Goal: Transaction & Acquisition: Purchase product/service

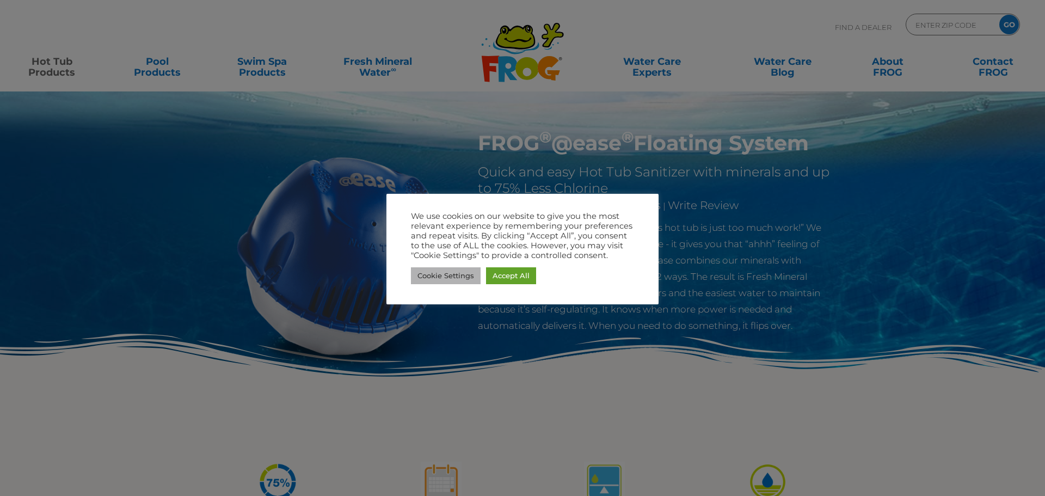
click at [466, 276] on link "Cookie Settings" at bounding box center [446, 275] width 70 height 17
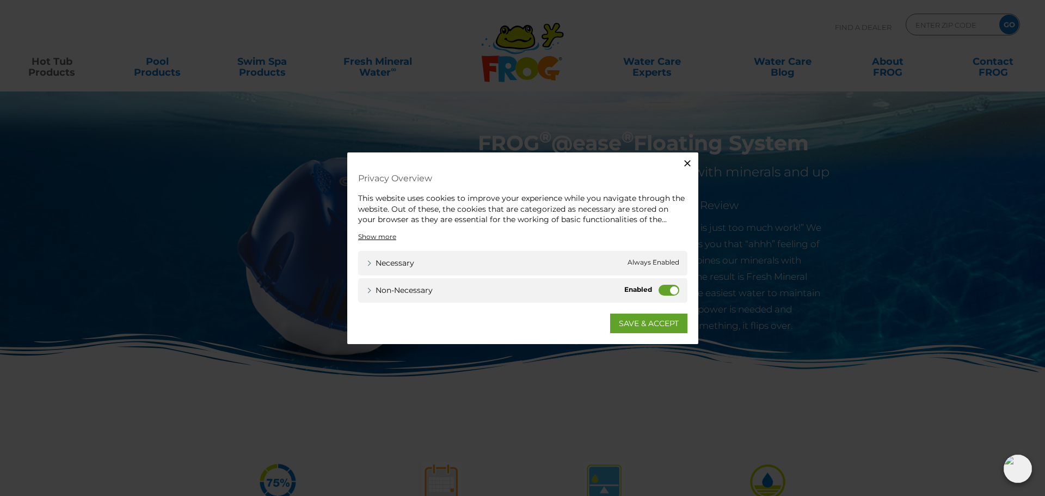
click at [665, 289] on label "Non-necessary" at bounding box center [668, 289] width 21 height 11
click at [0, 0] on input "Non-necessary" at bounding box center [0, 0] width 0 height 0
click at [663, 322] on link "SAVE & ACCEPT" at bounding box center [648, 323] width 77 height 20
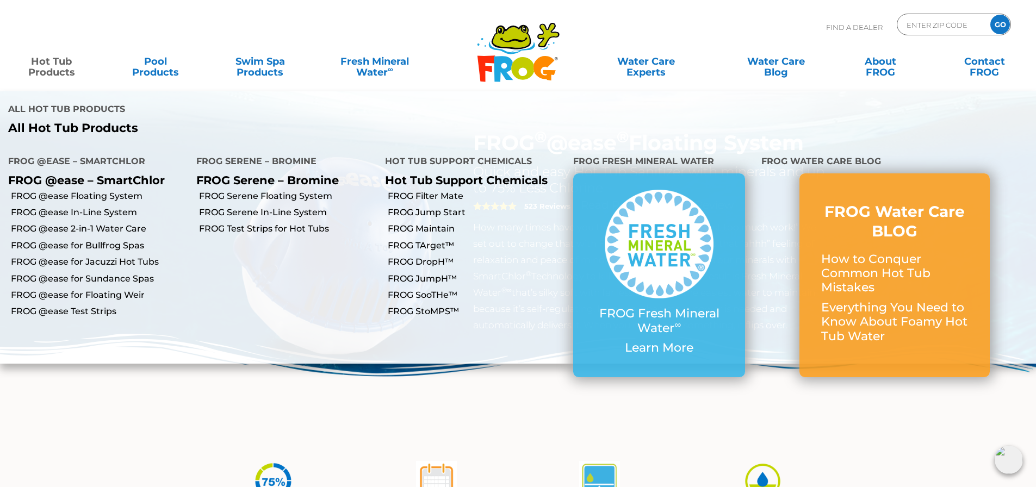
click at [55, 70] on link "Hot Tub Products" at bounding box center [51, 62] width 81 height 22
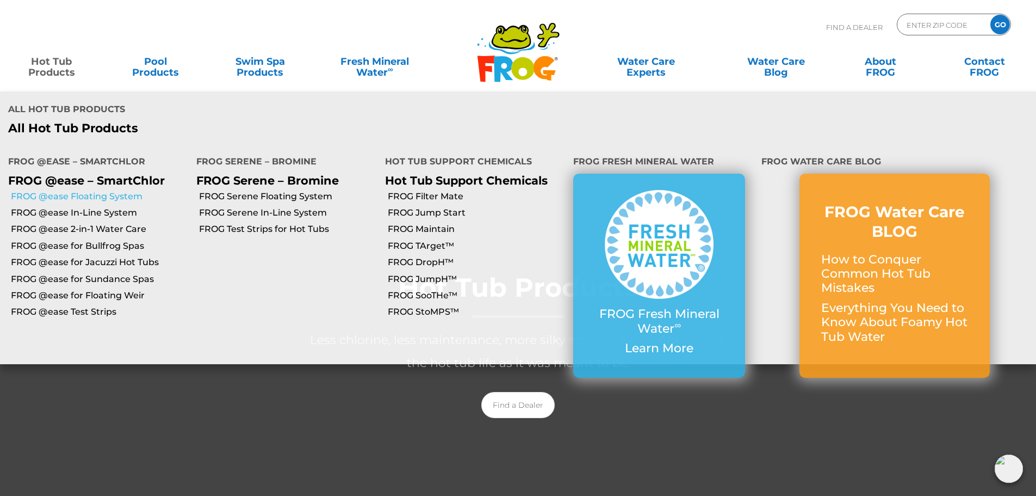
click at [81, 190] on link "FROG @ease Floating System" at bounding box center [99, 196] width 177 height 12
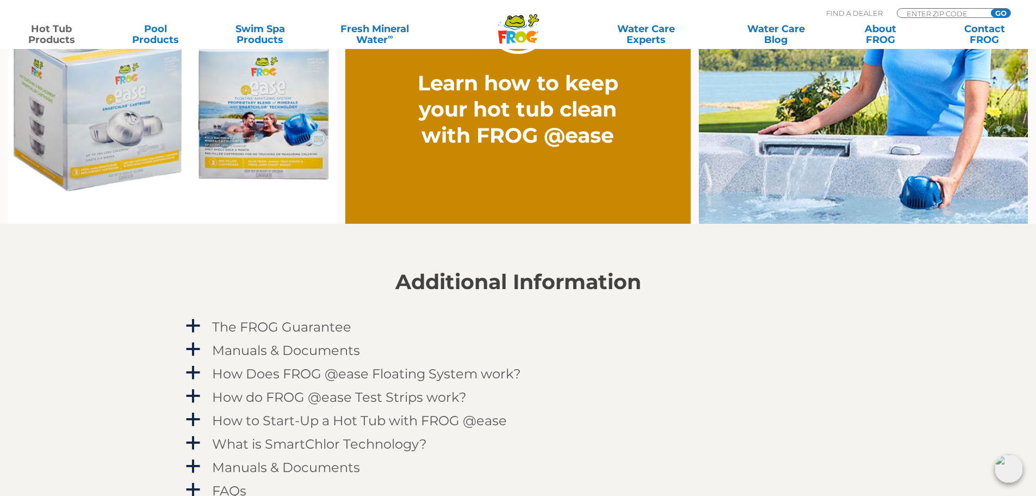
scroll to position [907, 0]
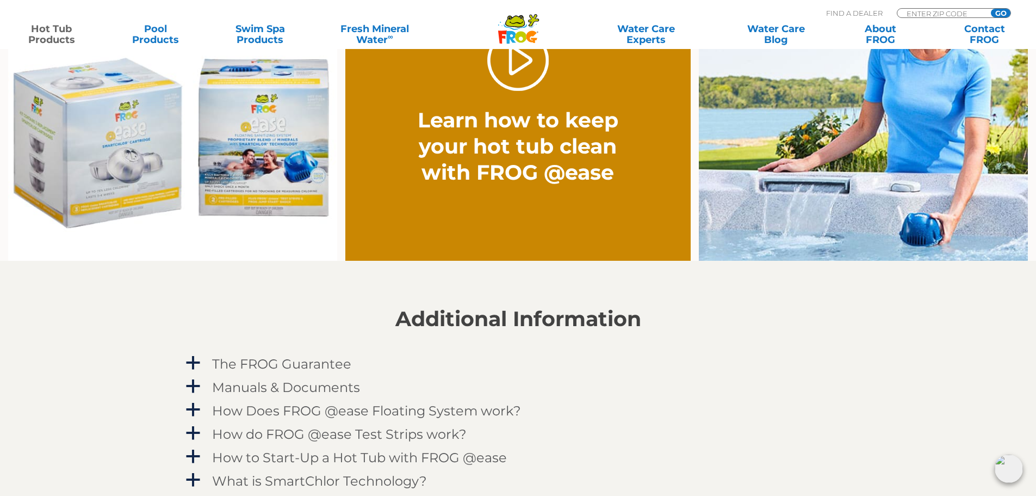
click at [90, 176] on img at bounding box center [172, 125] width 329 height 273
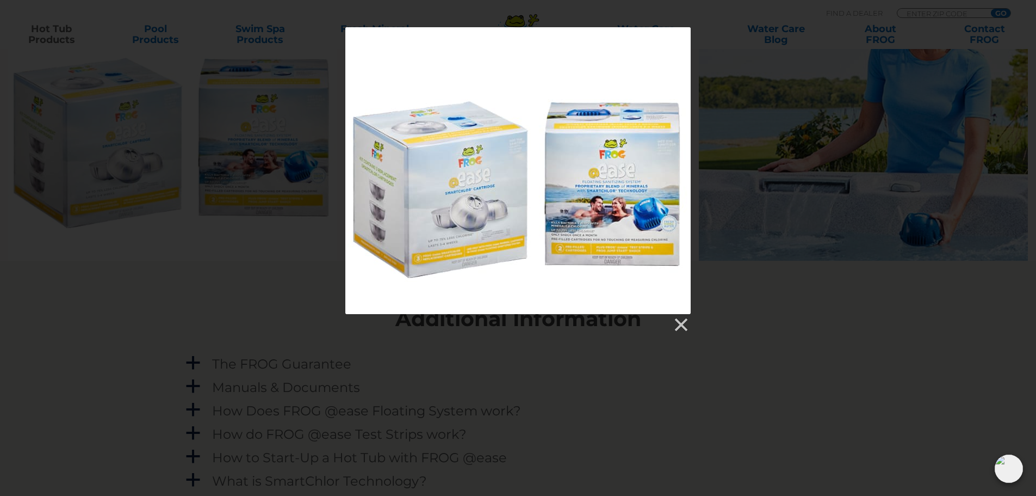
click at [437, 218] on div at bounding box center [517, 170] width 345 height 287
click at [679, 322] on link at bounding box center [680, 325] width 16 height 16
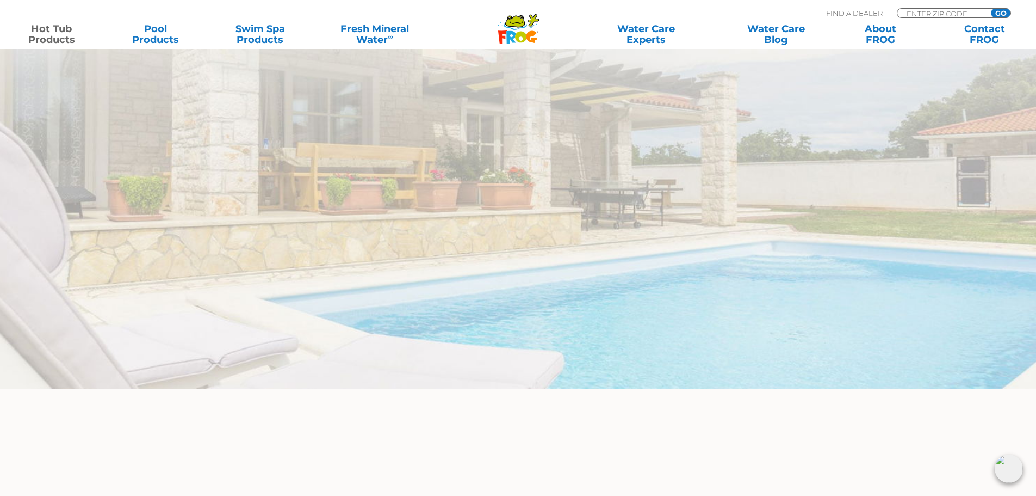
scroll to position [3195, 0]
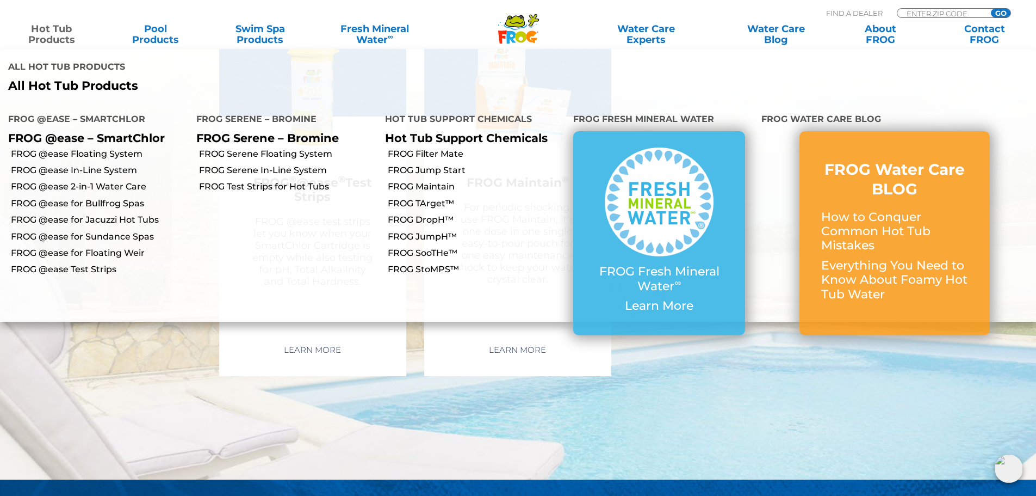
click at [67, 35] on link "Hot Tub Products" at bounding box center [51, 34] width 81 height 22
